Goal: Task Accomplishment & Management: Complete application form

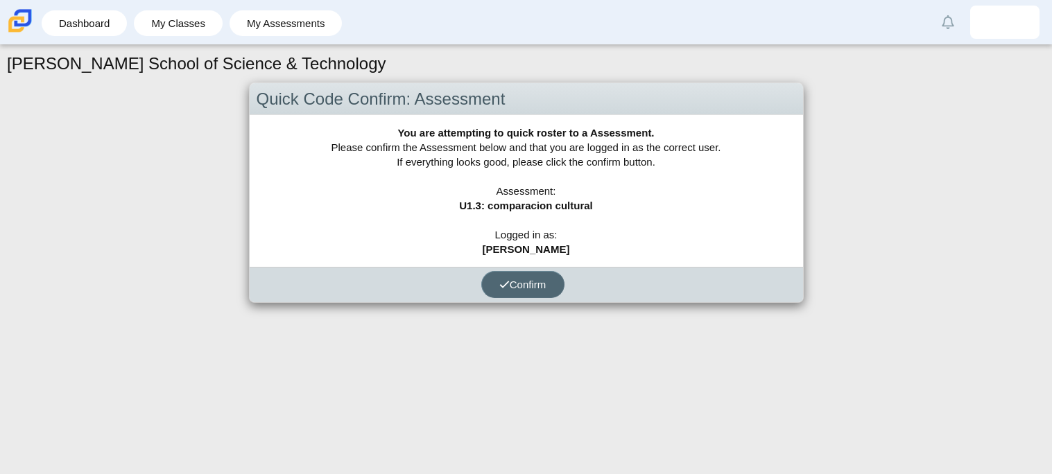
click at [532, 279] on span "Confirm" at bounding box center [522, 285] width 47 height 12
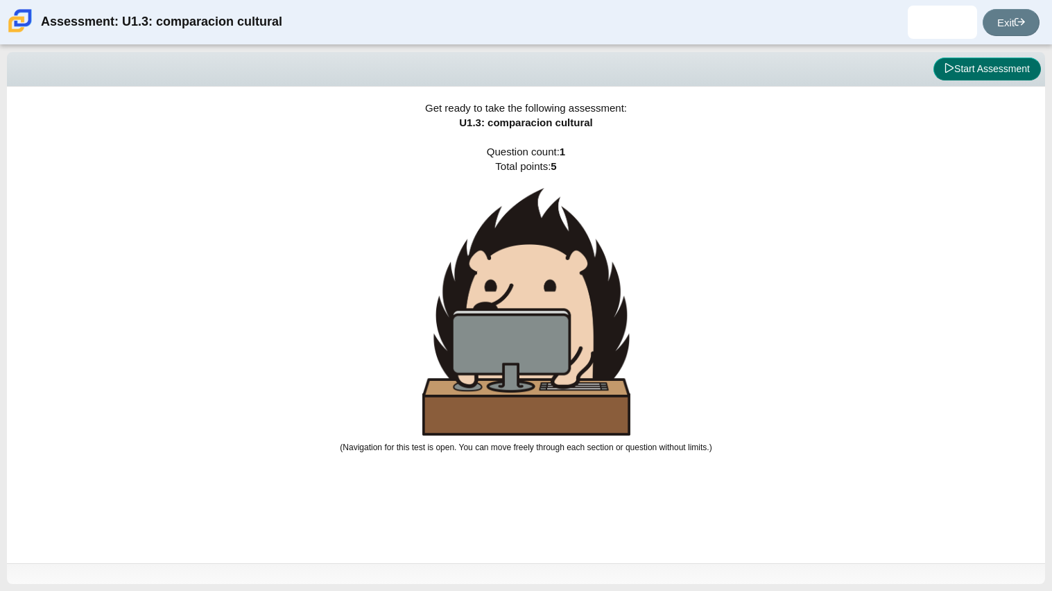
click at [989, 67] on button "Start Assessment" at bounding box center [986, 70] width 107 height 24
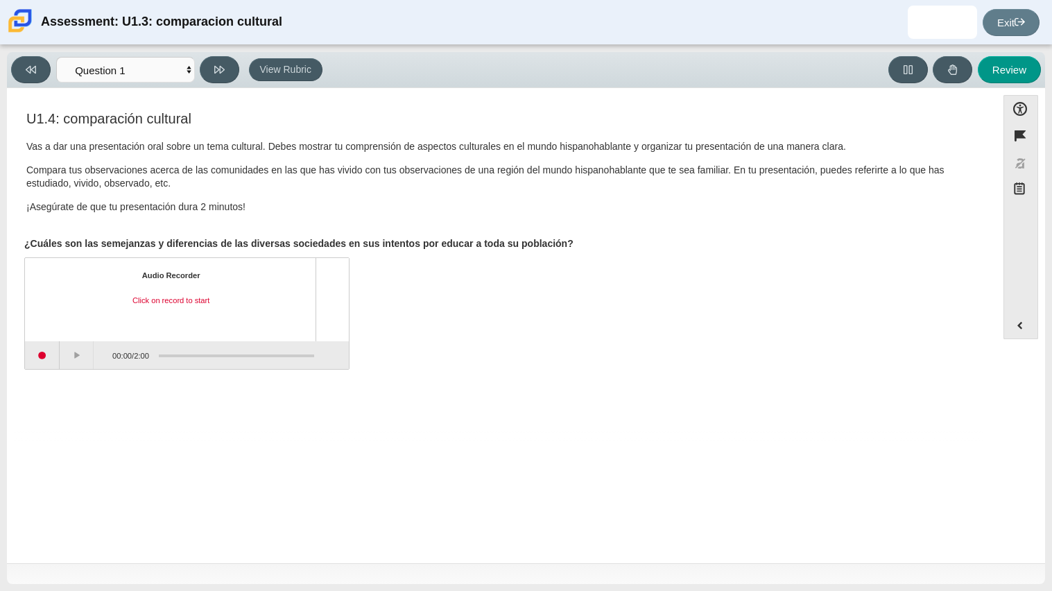
click at [682, 291] on div "Audio Recorder Click on record to start 00:00 / 2:00" at bounding box center [501, 315] width 955 height 109
click at [532, 474] on div "Accessibility options Close Color scheme Font size Zoom Change the background a…" at bounding box center [526, 325] width 1038 height 475
click at [42, 365] on button "Start recording" at bounding box center [42, 355] width 35 height 28
click at [49, 357] on button "Stop recording" at bounding box center [42, 355] width 35 height 28
click at [39, 361] on button "Start recording" at bounding box center [42, 355] width 35 height 28
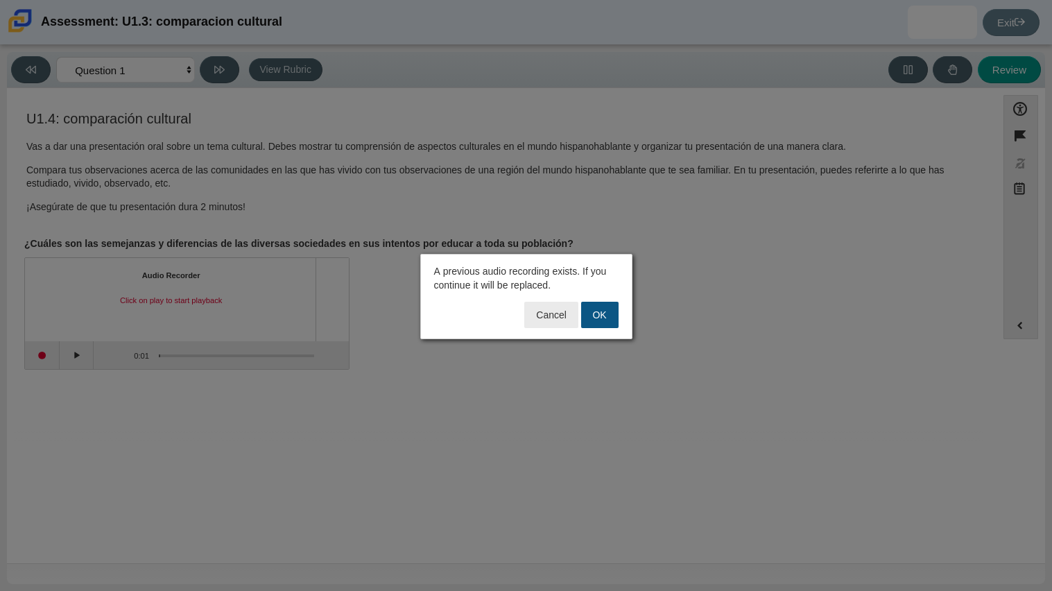
click at [614, 319] on button "OK" at bounding box center [599, 315] width 37 height 26
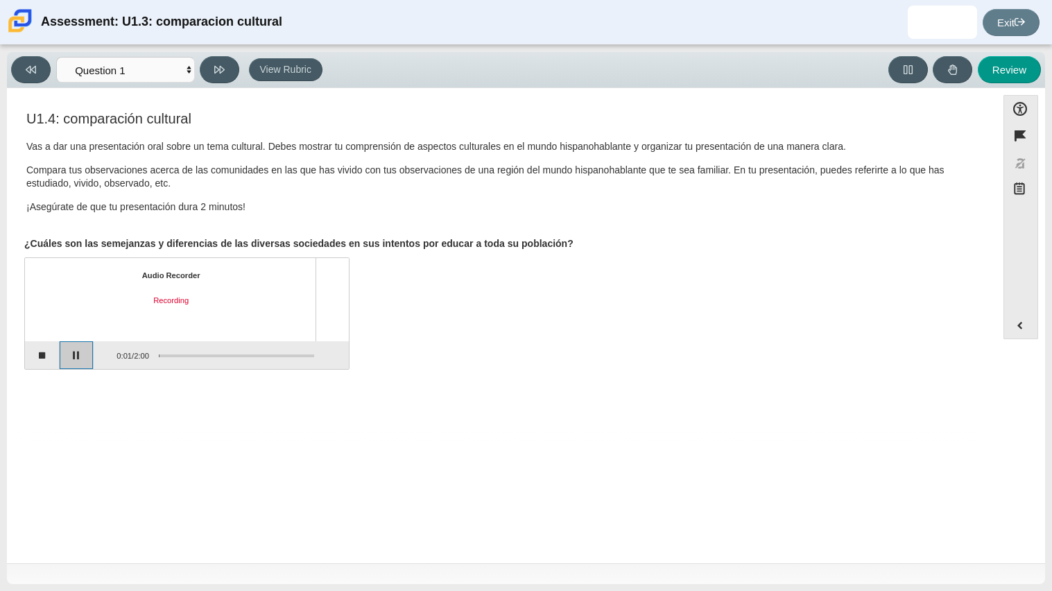
click at [76, 356] on button "Pause" at bounding box center [77, 355] width 35 height 28
click at [49, 358] on button "Stop recording" at bounding box center [42, 355] width 35 height 28
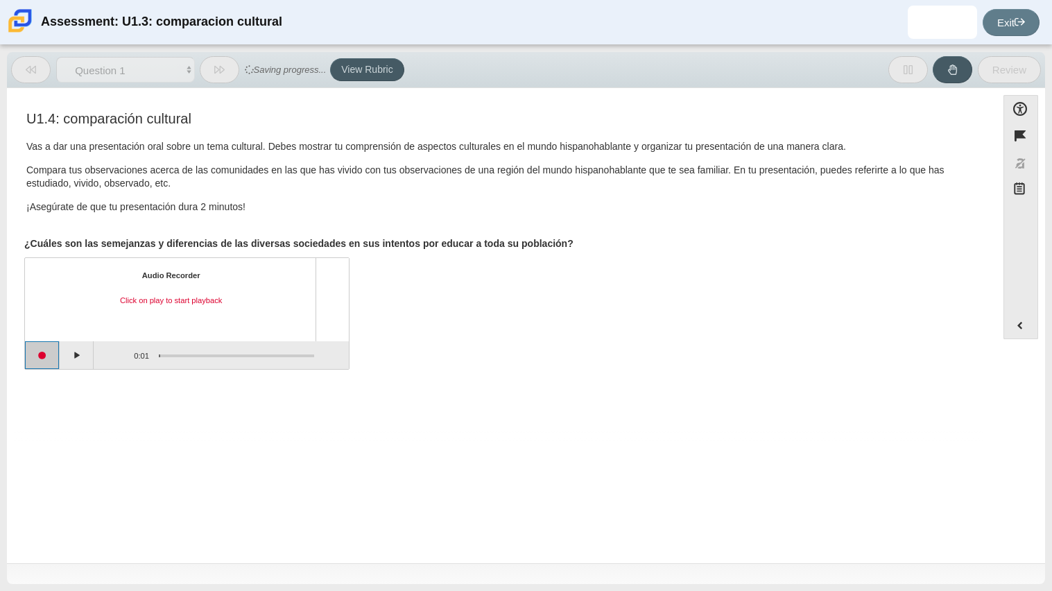
click at [55, 357] on button "Start recording" at bounding box center [42, 355] width 35 height 28
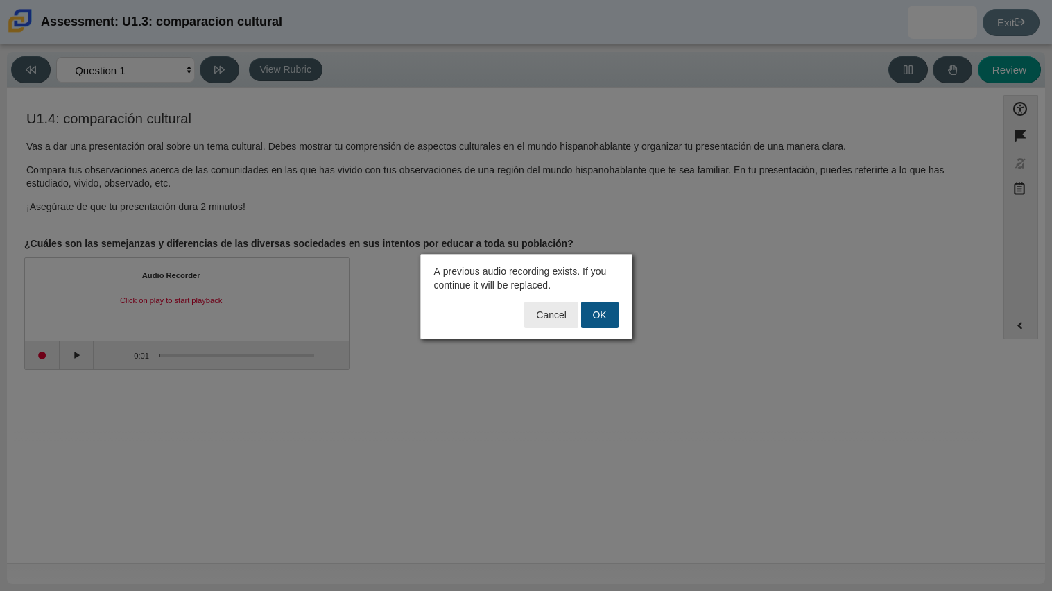
click at [593, 320] on button "OK" at bounding box center [599, 315] width 37 height 26
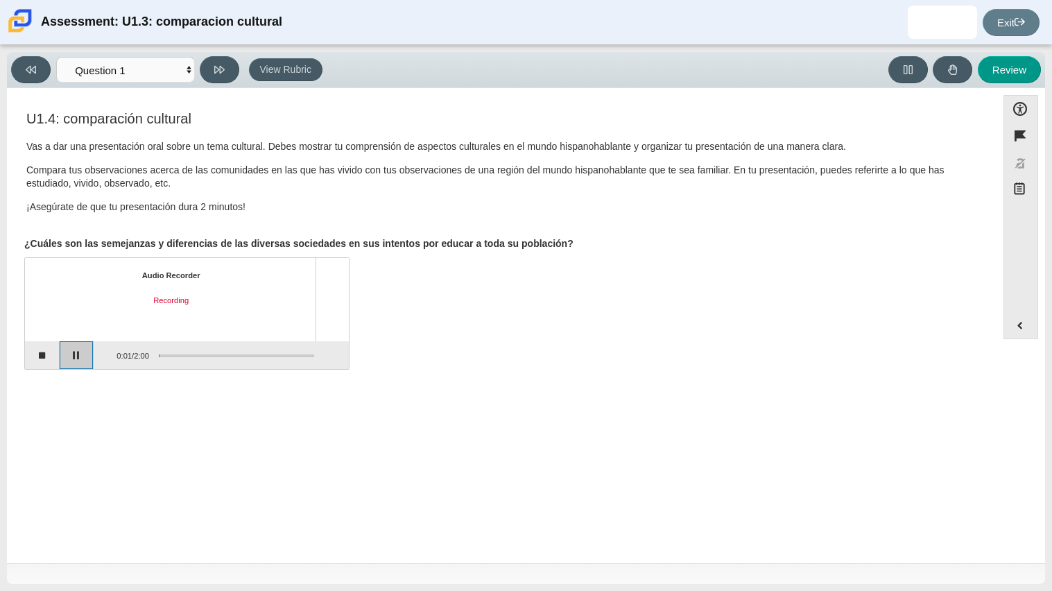
click at [78, 352] on button "Pause" at bounding box center [77, 355] width 35 height 28
click at [47, 357] on button "Stop recording" at bounding box center [42, 355] width 35 height 28
click at [73, 353] on button "Play" at bounding box center [77, 355] width 35 height 28
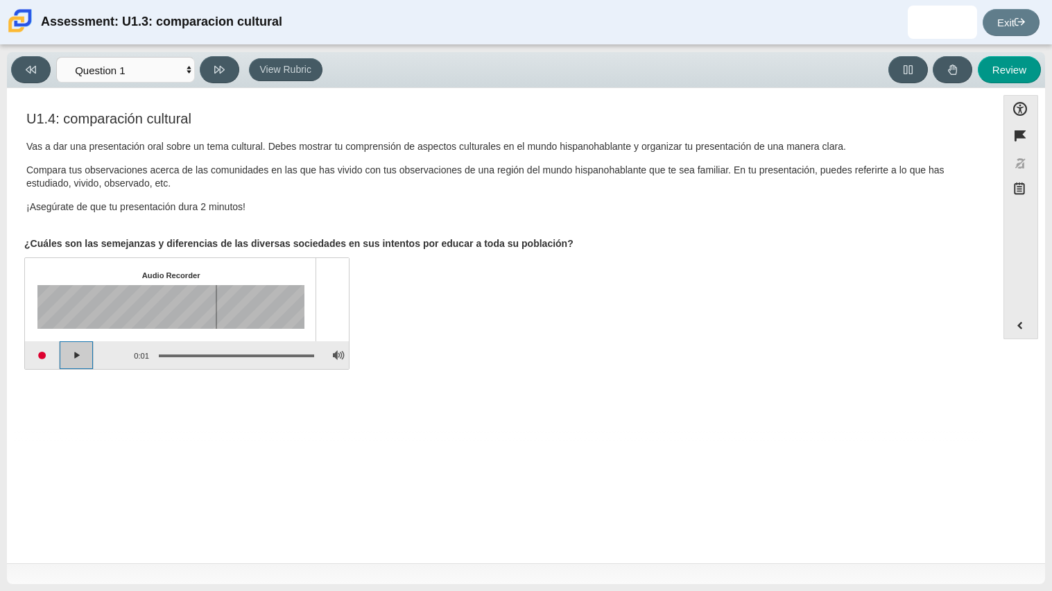
click at [73, 353] on button "Play" at bounding box center [77, 355] width 35 height 28
click at [52, 358] on button "Start recording" at bounding box center [42, 355] width 35 height 28
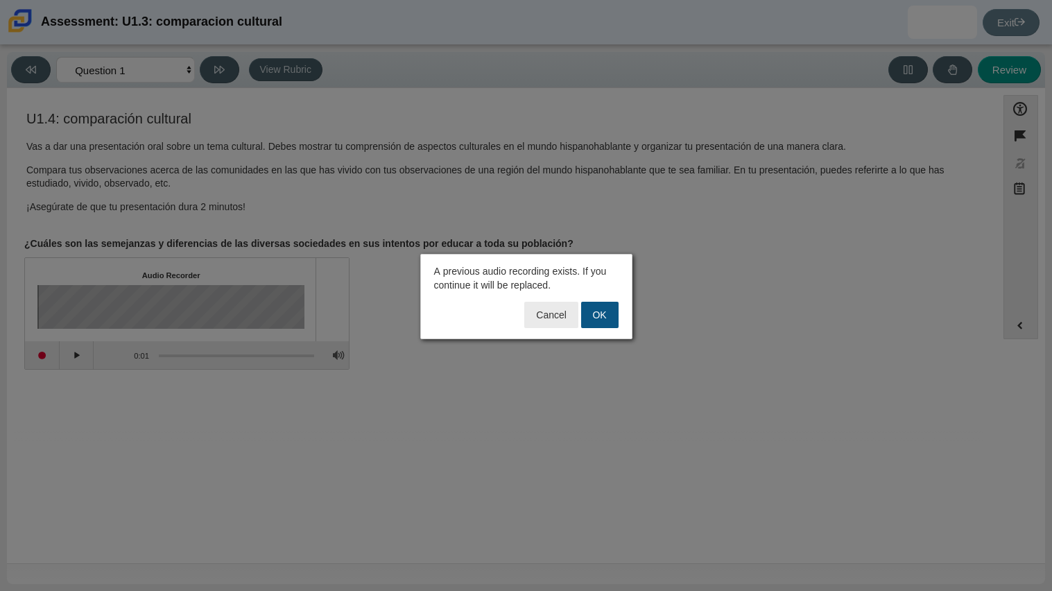
click at [599, 315] on button "OK" at bounding box center [599, 315] width 37 height 26
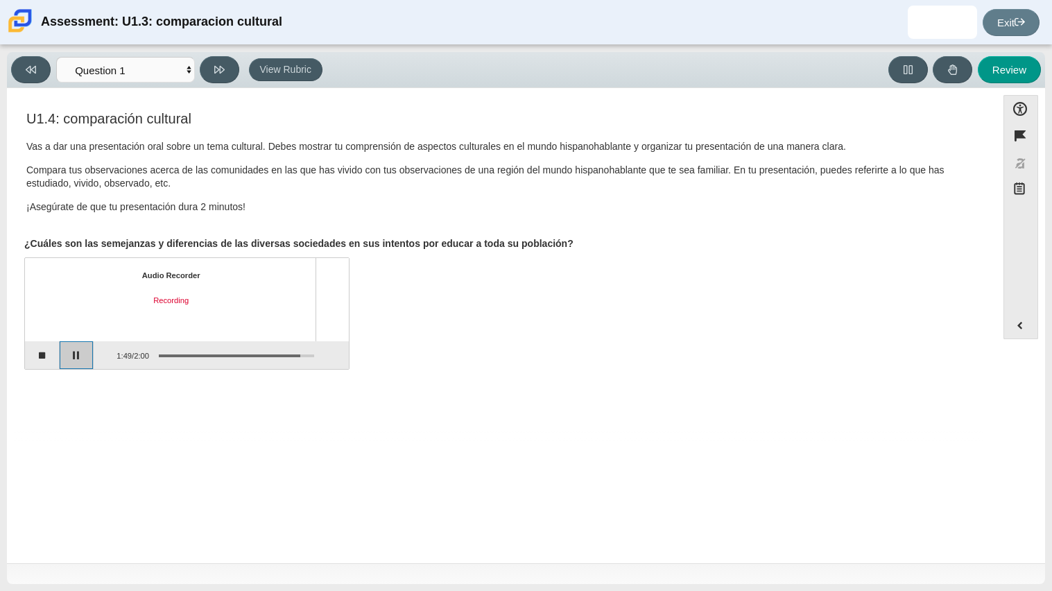
click at [74, 356] on button "Pause" at bounding box center [77, 355] width 35 height 28
click at [39, 357] on button "Stop recording" at bounding box center [42, 355] width 35 height 28
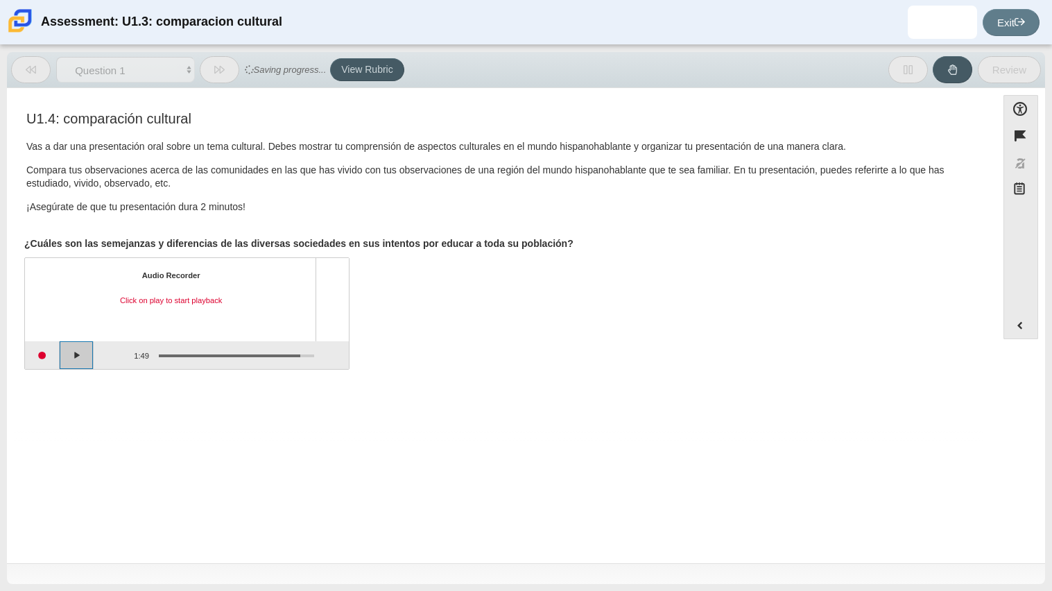
click at [81, 354] on button "Play" at bounding box center [77, 355] width 35 height 28
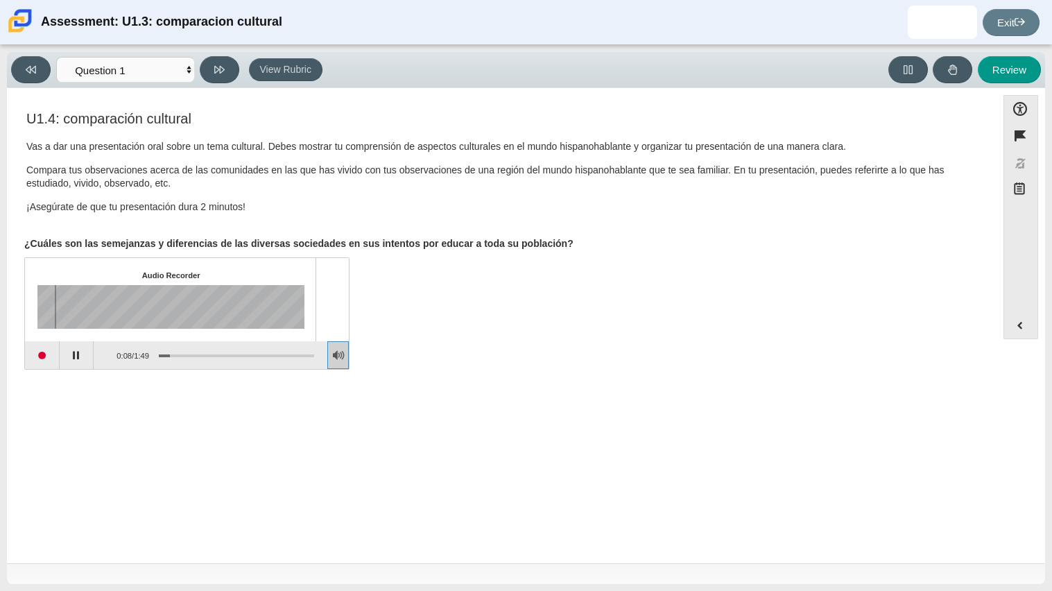
click at [341, 354] on button "Adjust Volume" at bounding box center [337, 355] width 21 height 28
click at [340, 348] on button "Adjust Volume" at bounding box center [337, 355] width 21 height 28
click at [342, 254] on body "Assessment: U1.3: comparacion cultural [PERSON_NAME] Student [EMAIL_ADDRESS][DO…" at bounding box center [526, 295] width 1052 height 591
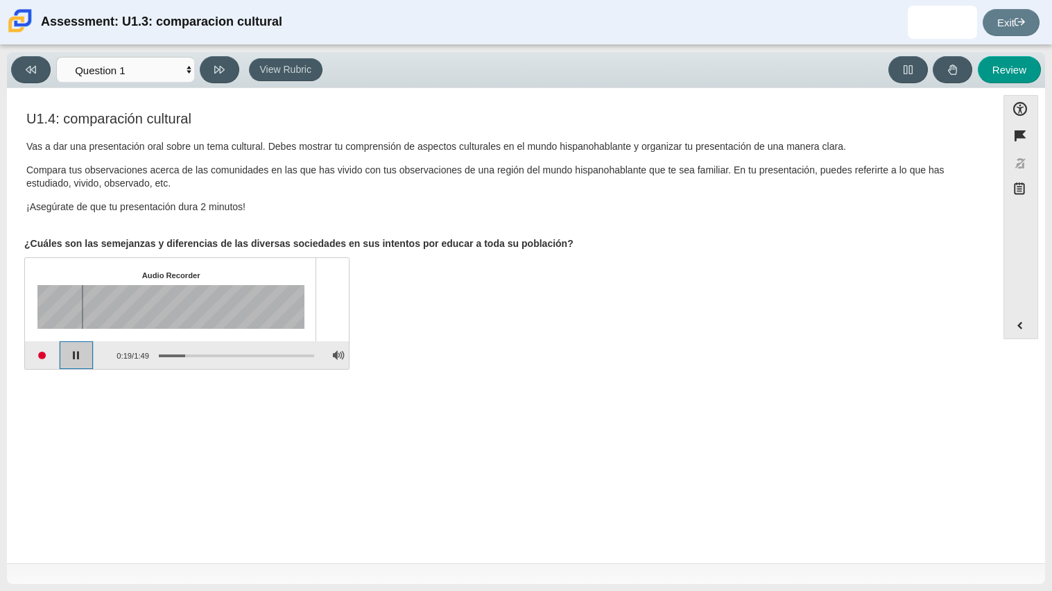
click at [78, 352] on button "Pause playback" at bounding box center [77, 355] width 35 height 28
click at [53, 356] on button "Start recording" at bounding box center [42, 355] width 35 height 28
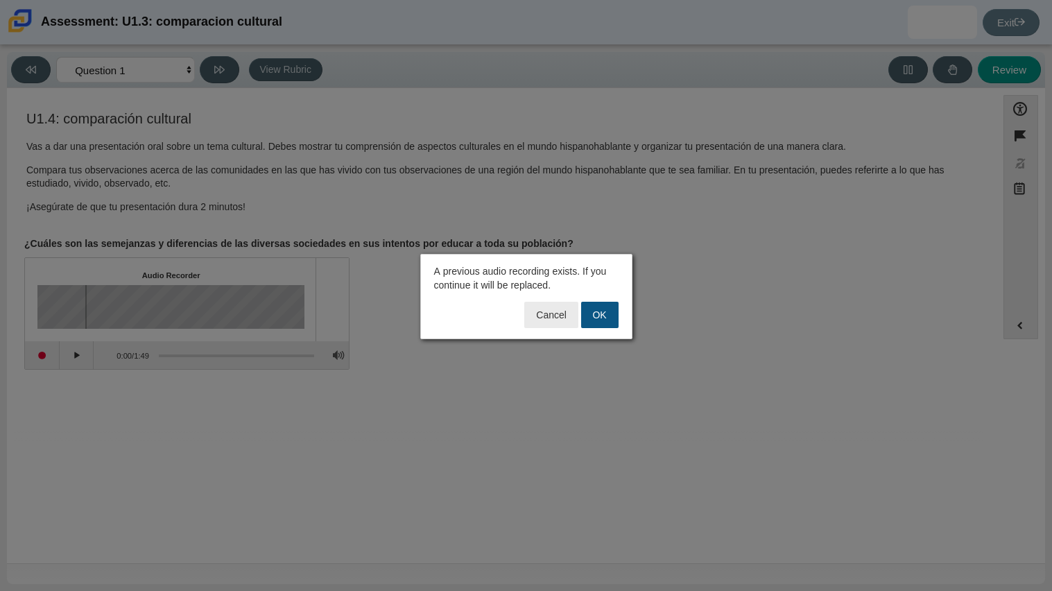
click at [599, 313] on button "OK" at bounding box center [599, 315] width 37 height 26
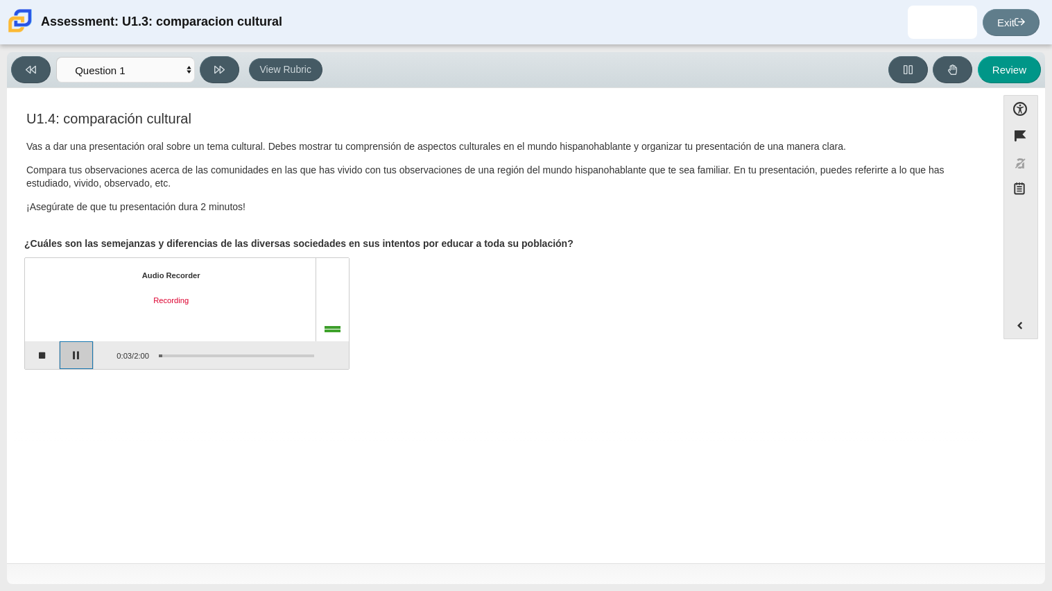
click at [84, 357] on button "Pause" at bounding box center [77, 355] width 35 height 28
click at [71, 356] on button "Continue recording" at bounding box center [77, 355] width 35 height 28
click at [71, 356] on button "Pause" at bounding box center [77, 355] width 35 height 28
click at [71, 356] on button "Continue recording" at bounding box center [77, 355] width 35 height 28
click at [71, 356] on button "Pause" at bounding box center [77, 355] width 35 height 28
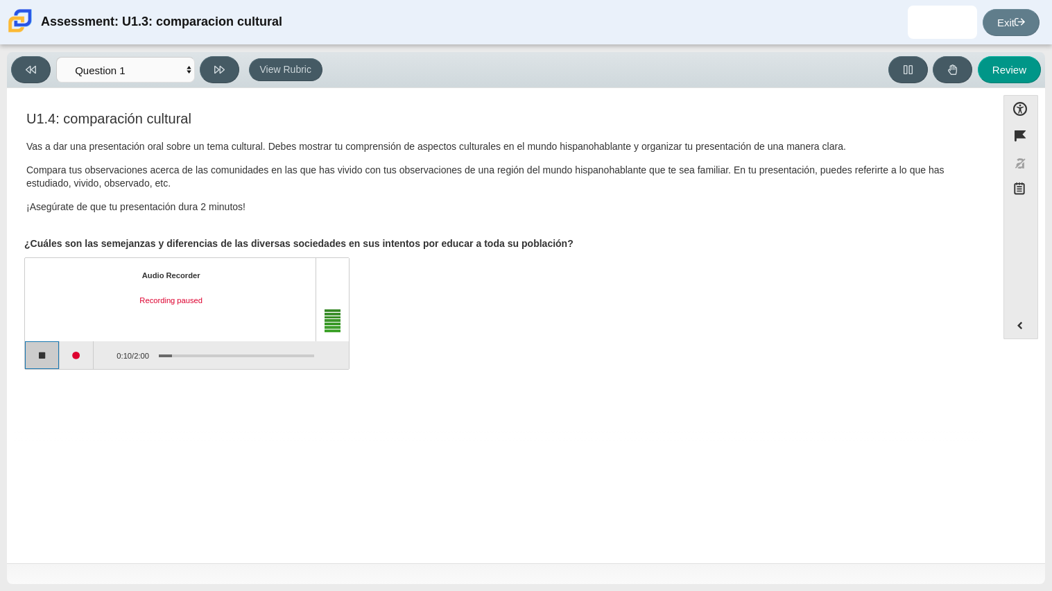
click at [53, 357] on button "Stop recording" at bounding box center [42, 355] width 35 height 28
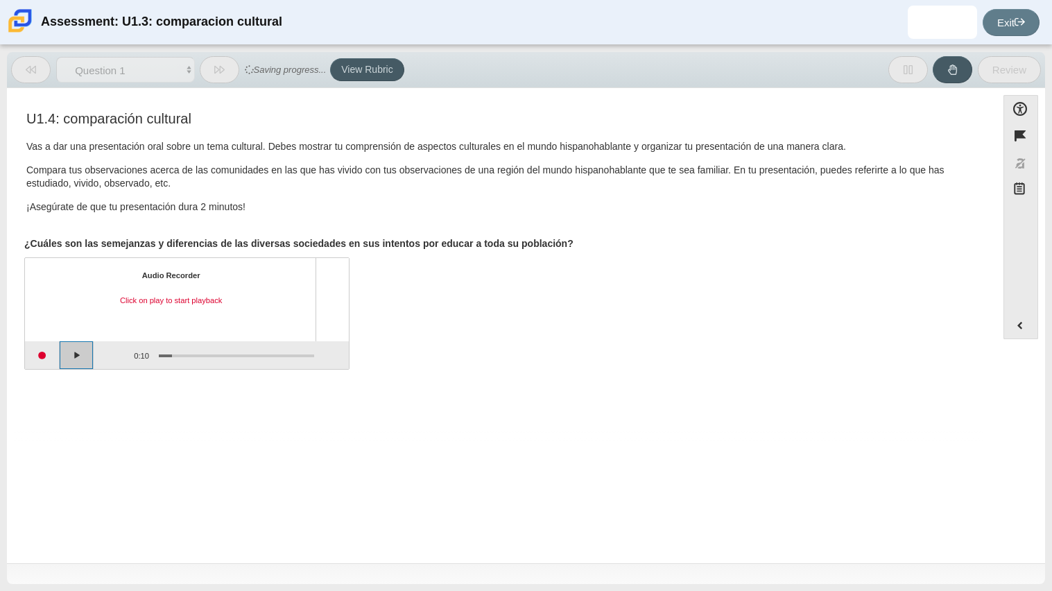
click at [73, 354] on button "Play" at bounding box center [77, 355] width 35 height 28
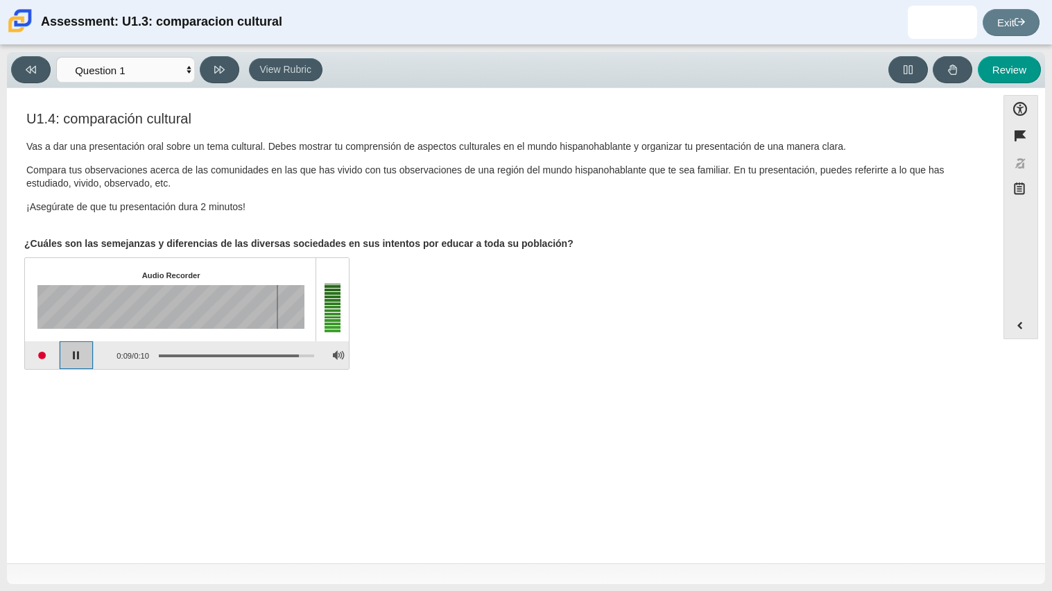
click at [73, 354] on button "Pause playback" at bounding box center [77, 355] width 35 height 28
click at [40, 356] on button "Start recording" at bounding box center [42, 355] width 35 height 28
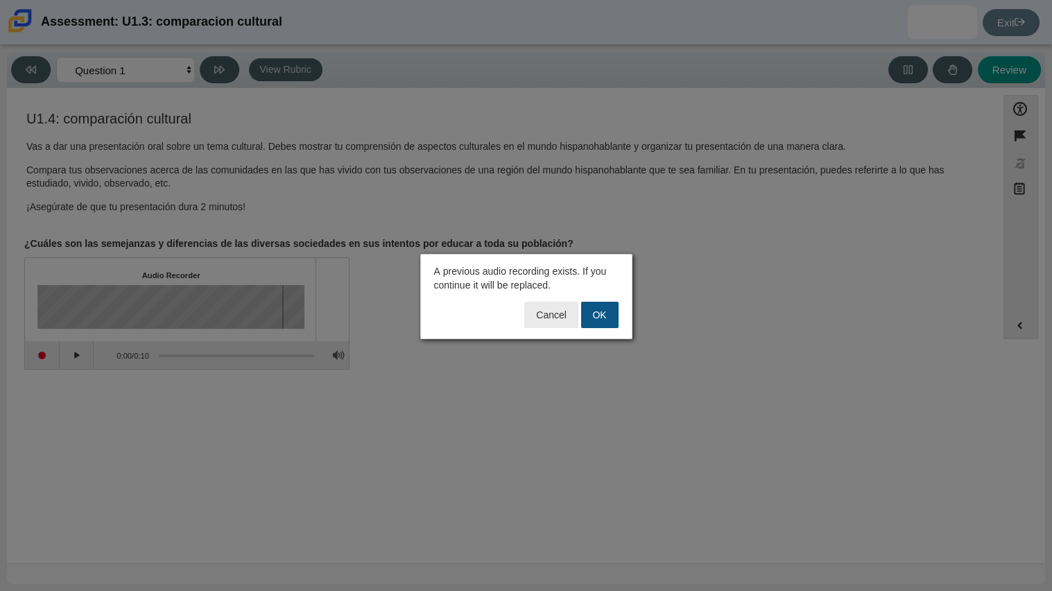
click at [607, 312] on button "OK" at bounding box center [599, 315] width 37 height 26
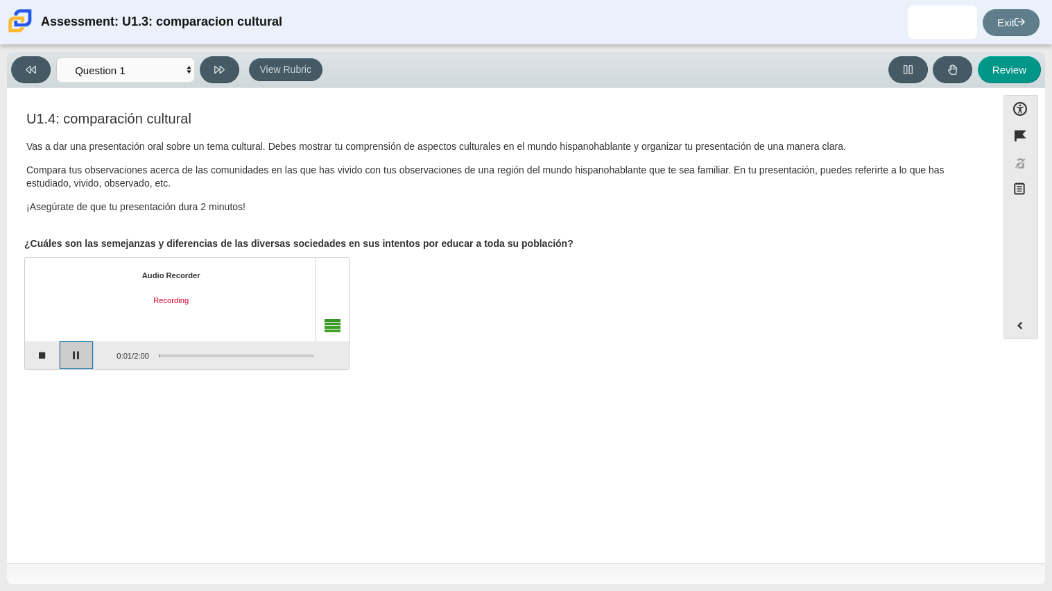
click at [78, 351] on button "Pause" at bounding box center [77, 355] width 35 height 28
click at [49, 356] on button "Stop recording" at bounding box center [42, 355] width 35 height 28
click at [55, 354] on button "Start recording" at bounding box center [42, 355] width 35 height 28
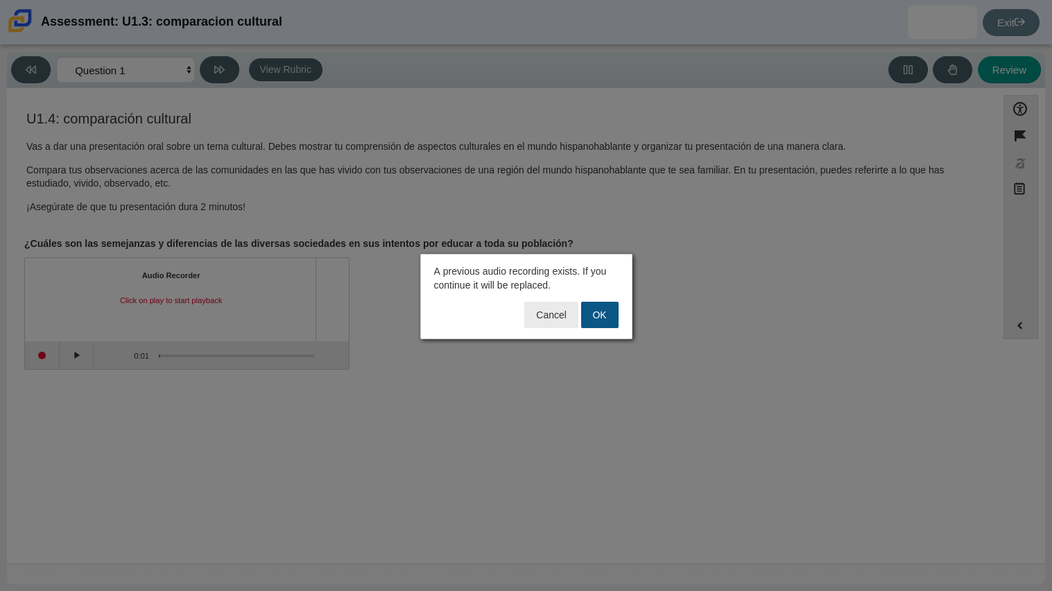
click at [612, 308] on button "OK" at bounding box center [599, 315] width 37 height 26
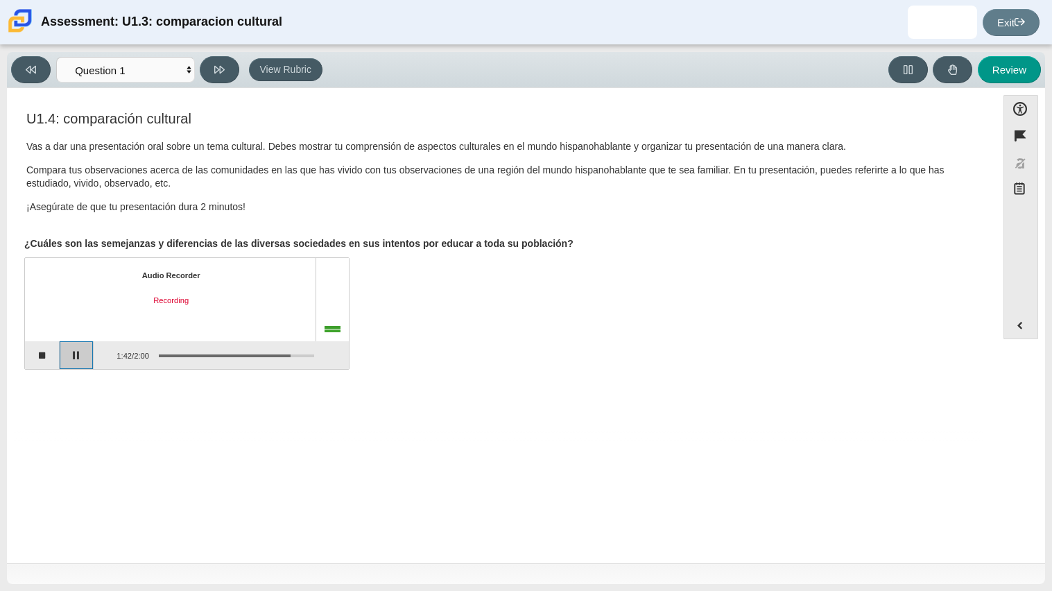
click at [68, 354] on button "Pause" at bounding box center [77, 355] width 35 height 28
click at [42, 354] on button "Stop recording" at bounding box center [42, 355] width 35 height 28
click at [94, 358] on button "Play" at bounding box center [77, 355] width 35 height 28
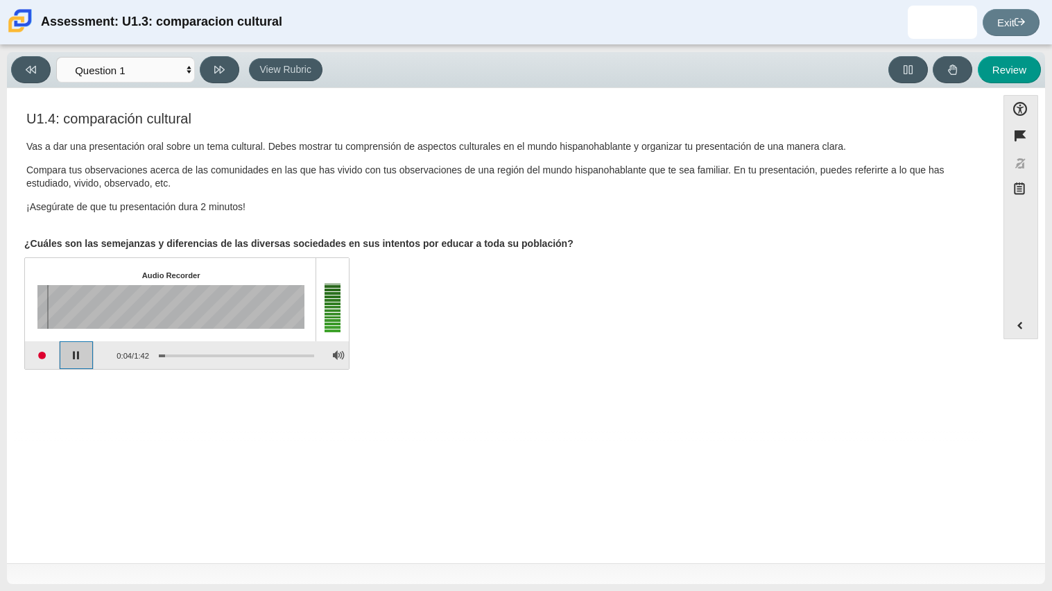
click at [77, 356] on button "Pause playback" at bounding box center [77, 355] width 35 height 28
click at [233, 74] on button at bounding box center [220, 69] width 40 height 27
select select "review"
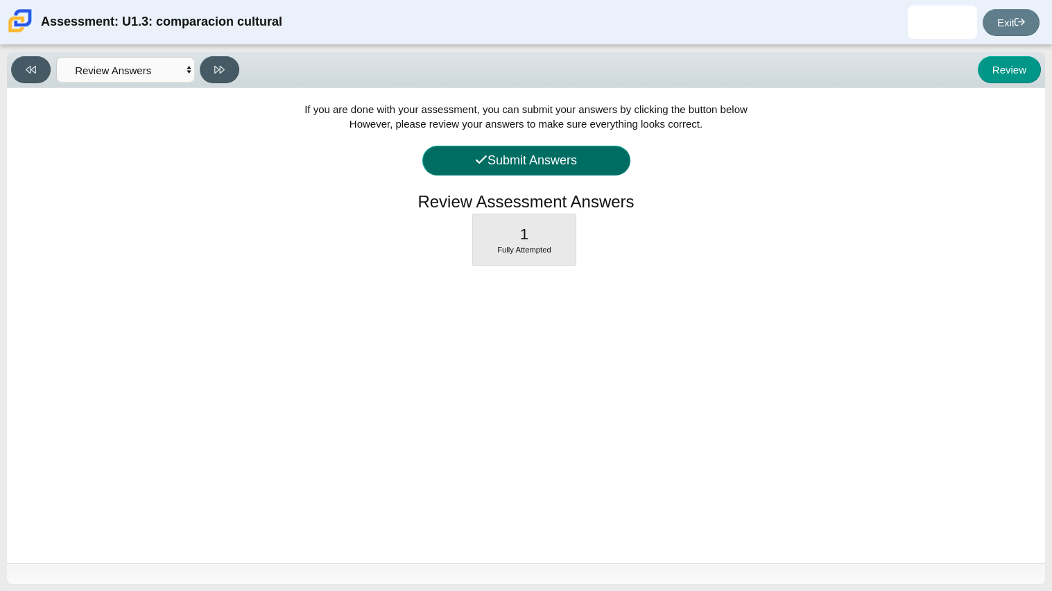
click at [525, 163] on button "Submit Answers" at bounding box center [526, 161] width 208 height 30
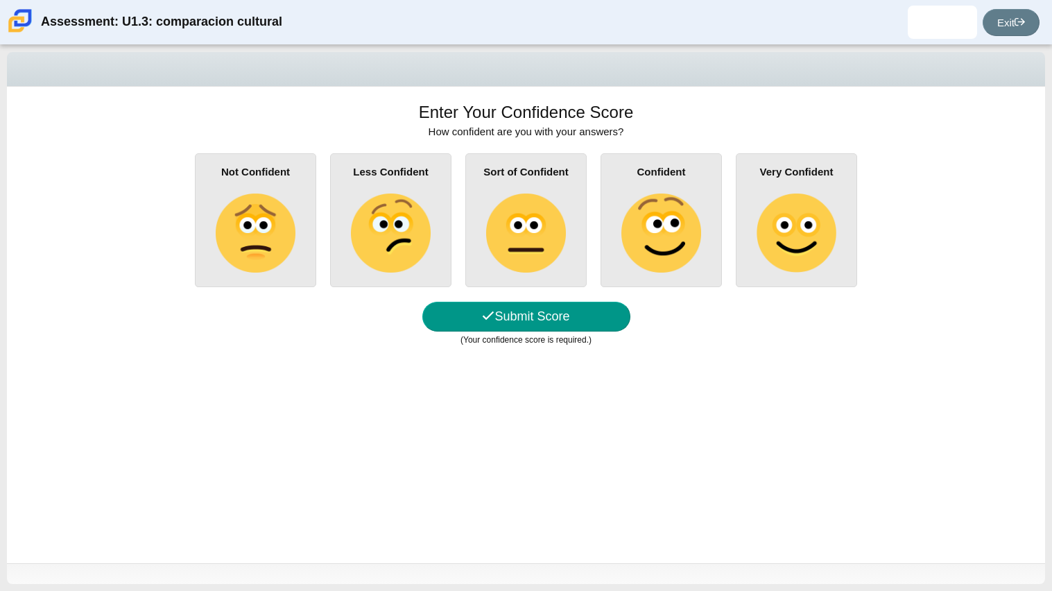
click at [539, 252] on img at bounding box center [525, 232] width 79 height 79
click at [0, 0] on input "Sort of Confident" at bounding box center [0, 0] width 0 height 0
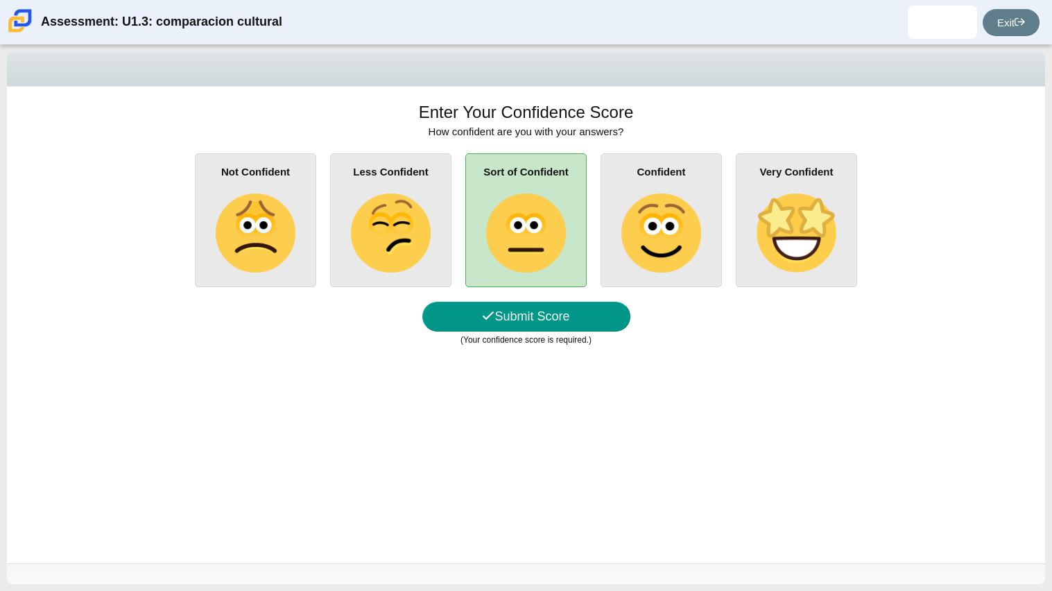
click at [436, 236] on div "Less Confident" at bounding box center [390, 220] width 121 height 134
click at [0, 0] on input "Less Confident" at bounding box center [0, 0] width 0 height 0
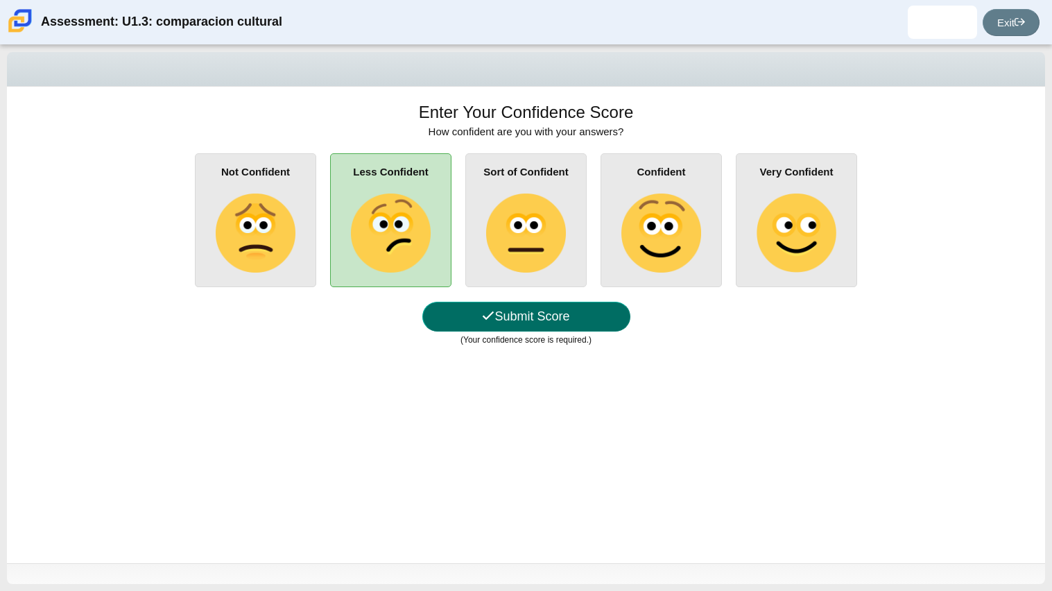
click at [483, 324] on button "Submit Score" at bounding box center [526, 317] width 208 height 30
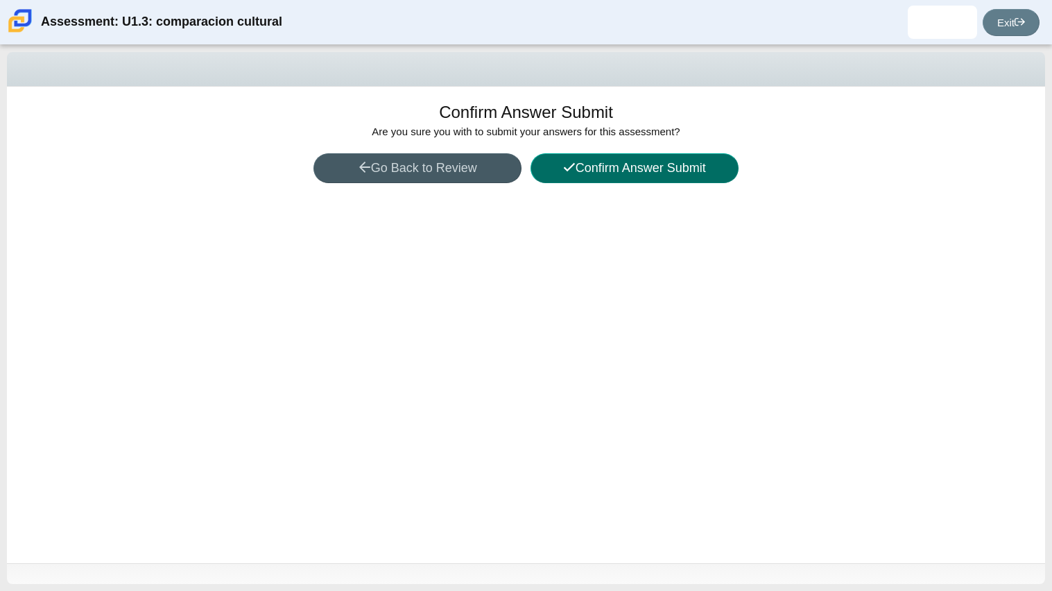
click at [673, 170] on button "Confirm Answer Submit" at bounding box center [634, 168] width 208 height 30
